Goal: Information Seeking & Learning: Learn about a topic

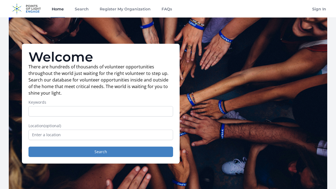
click at [141, 112] on input "Keywords" at bounding box center [100, 111] width 145 height 10
click at [227, 108] on div "Welcome There are hundreds of thousands of volunteer opportunities throughout t…" at bounding box center [168, 104] width 319 height 173
click at [61, 11] on link "Home" at bounding box center [58, 9] width 14 height 18
click at [233, 98] on div "Welcome There are hundreds of thousands of volunteer opportunities throughout t…" at bounding box center [168, 104] width 319 height 173
click at [85, 10] on link "Search" at bounding box center [82, 9] width 16 height 18
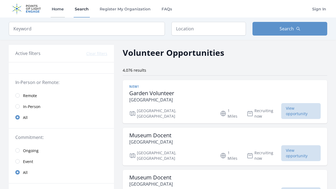
click at [58, 9] on link "Home" at bounding box center [58, 9] width 14 height 18
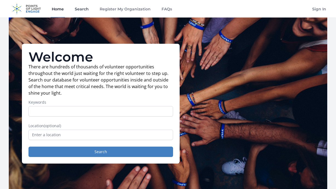
click at [81, 10] on link "Search" at bounding box center [82, 9] width 16 height 18
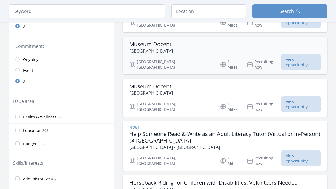
scroll to position [119, 0]
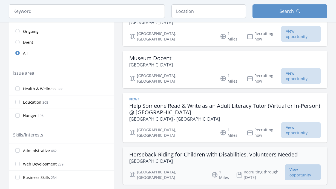
click at [313, 165] on span "View opportunity" at bounding box center [303, 173] width 36 height 16
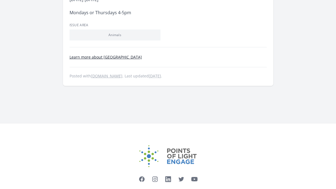
scroll to position [274, 0]
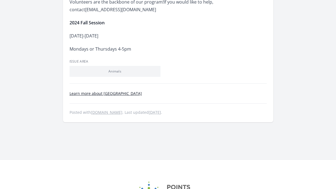
click at [118, 94] on link "Learn more about [GEOGRAPHIC_DATA]" at bounding box center [106, 93] width 72 height 5
